Goal: Task Accomplishment & Management: Manage account settings

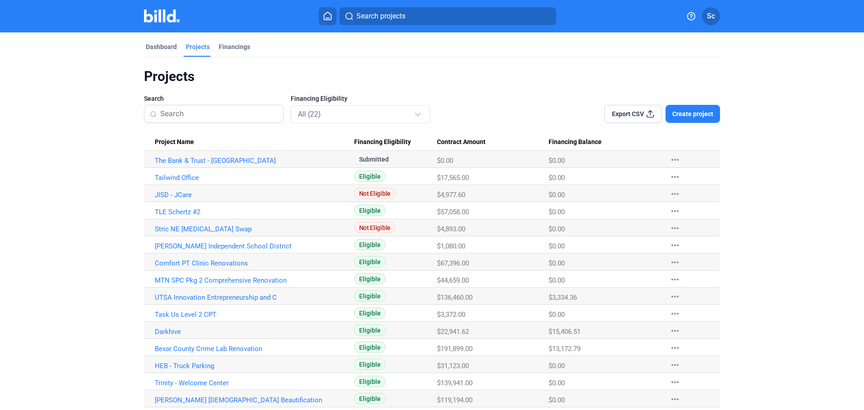
click at [206, 161] on link "The Bank & Trust - [GEOGRAPHIC_DATA]" at bounding box center [254, 161] width 199 height 8
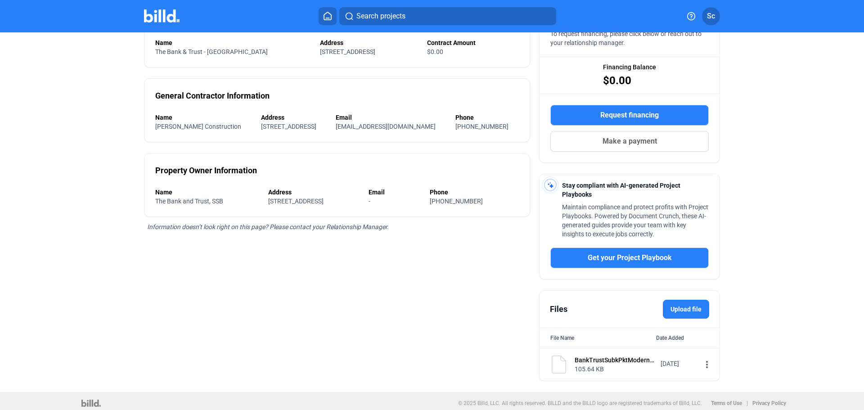
scroll to position [108, 0]
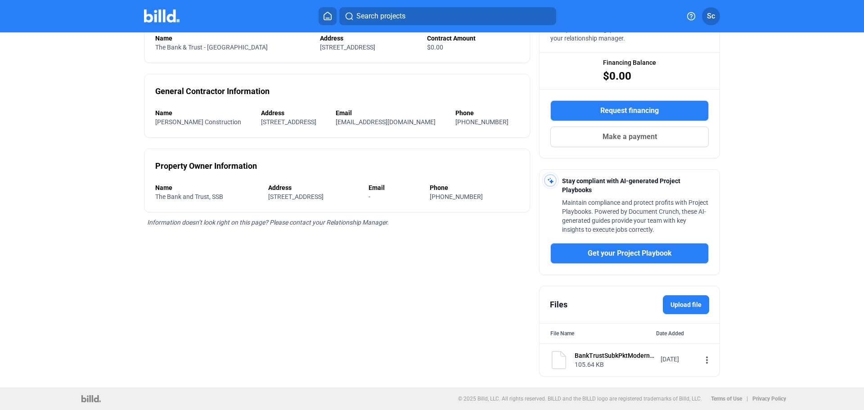
click at [682, 303] on label "Upload file" at bounding box center [686, 304] width 46 height 19
click at [0, 0] on input "Upload file" at bounding box center [0, 0] width 0 height 0
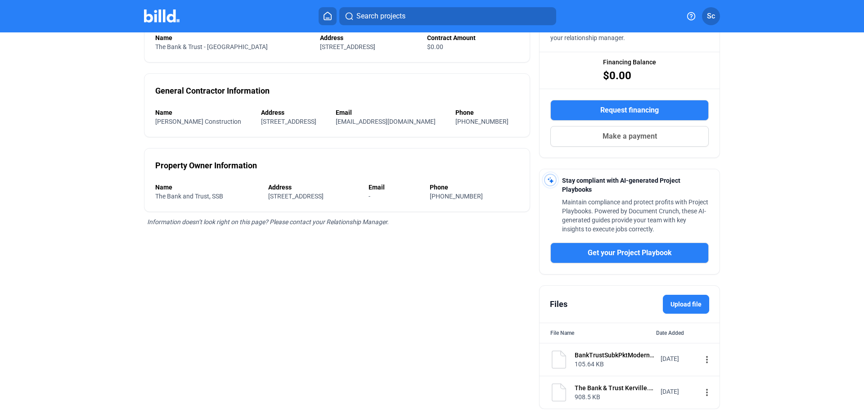
click at [691, 305] on label "Upload file" at bounding box center [686, 304] width 46 height 19
click at [0, 0] on input "Upload file" at bounding box center [0, 0] width 0 height 0
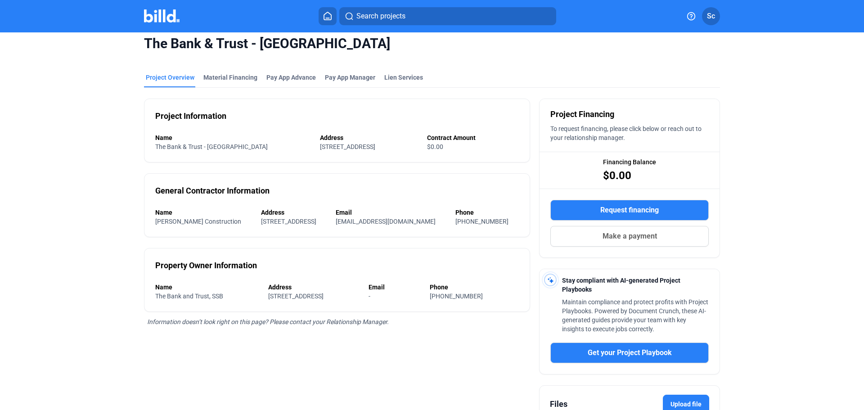
scroll to position [0, 0]
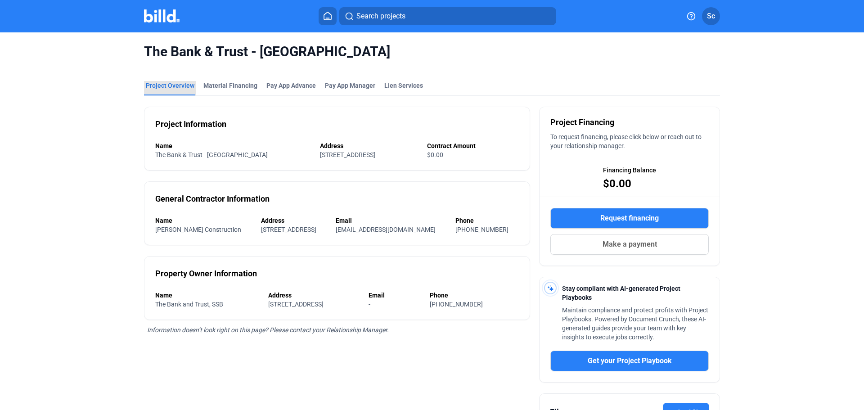
click at [172, 85] on div "Project Overview" at bounding box center [170, 85] width 49 height 9
click at [241, 82] on div "Material Financing" at bounding box center [230, 85] width 54 height 9
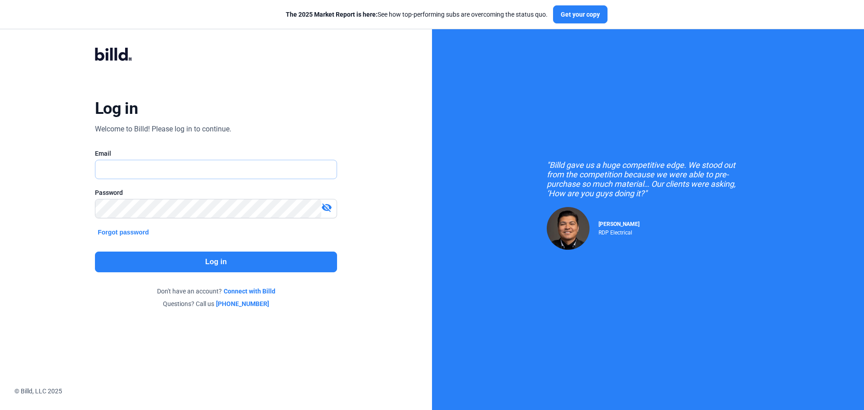
click at [263, 171] on input "text" at bounding box center [215, 169] width 241 height 18
type input "[EMAIL_ADDRESS][DOMAIN_NAME]"
click at [249, 260] on button "Log in" at bounding box center [216, 262] width 242 height 21
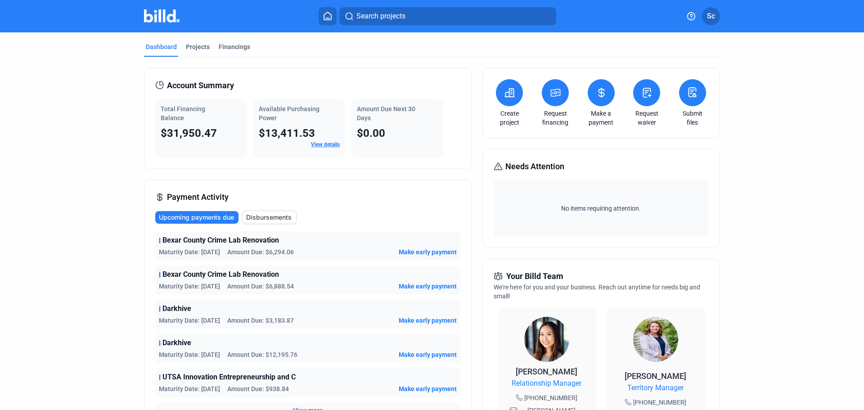
click at [199, 49] on div "Projects" at bounding box center [198, 46] width 24 height 9
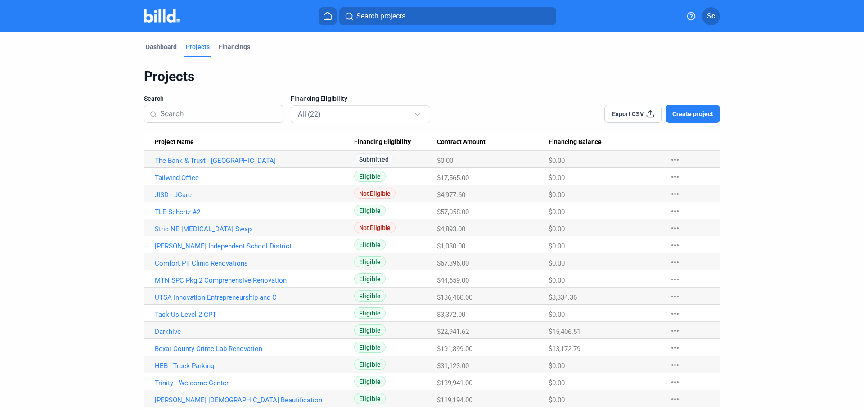
click at [244, 46] on div "Financings" at bounding box center [235, 46] width 32 height 9
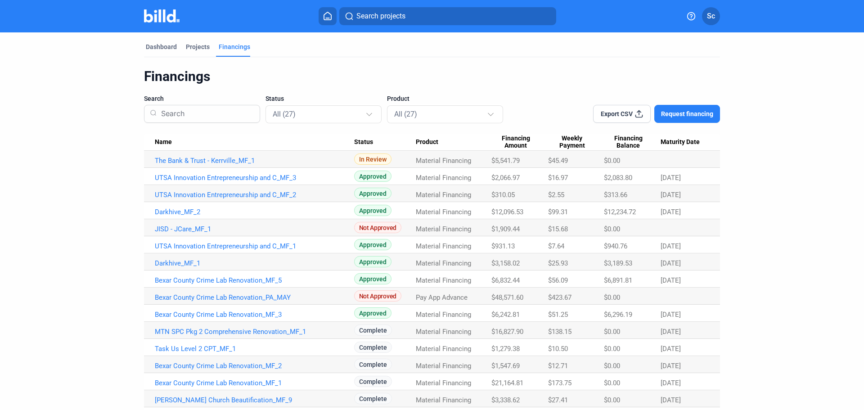
click at [166, 49] on div "Dashboard" at bounding box center [161, 46] width 31 height 9
